Goal: Task Accomplishment & Management: Use online tool/utility

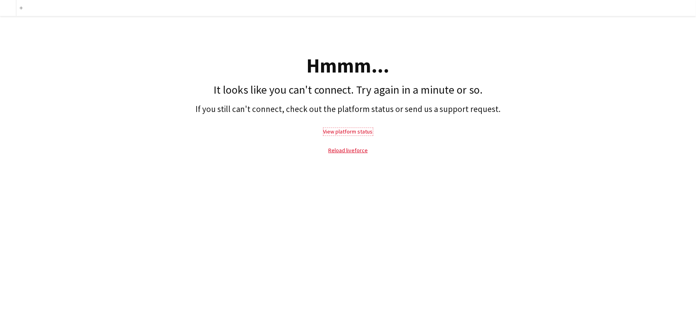
click at [352, 131] on link "View platform status" at bounding box center [348, 131] width 49 height 7
click at [347, 152] on link "Reload liveforce" at bounding box center [348, 150] width 40 height 7
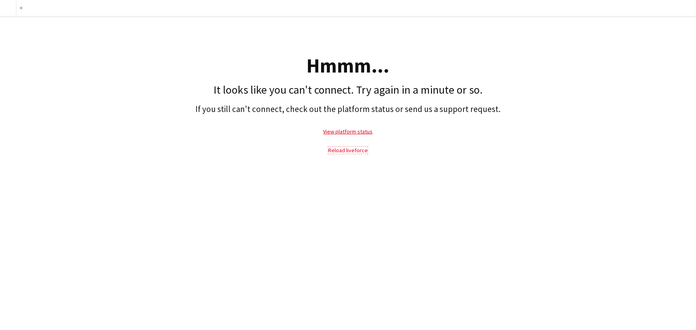
click at [347, 152] on link "Reload liveforce" at bounding box center [348, 150] width 40 height 7
